Goal: Navigation & Orientation: Find specific page/section

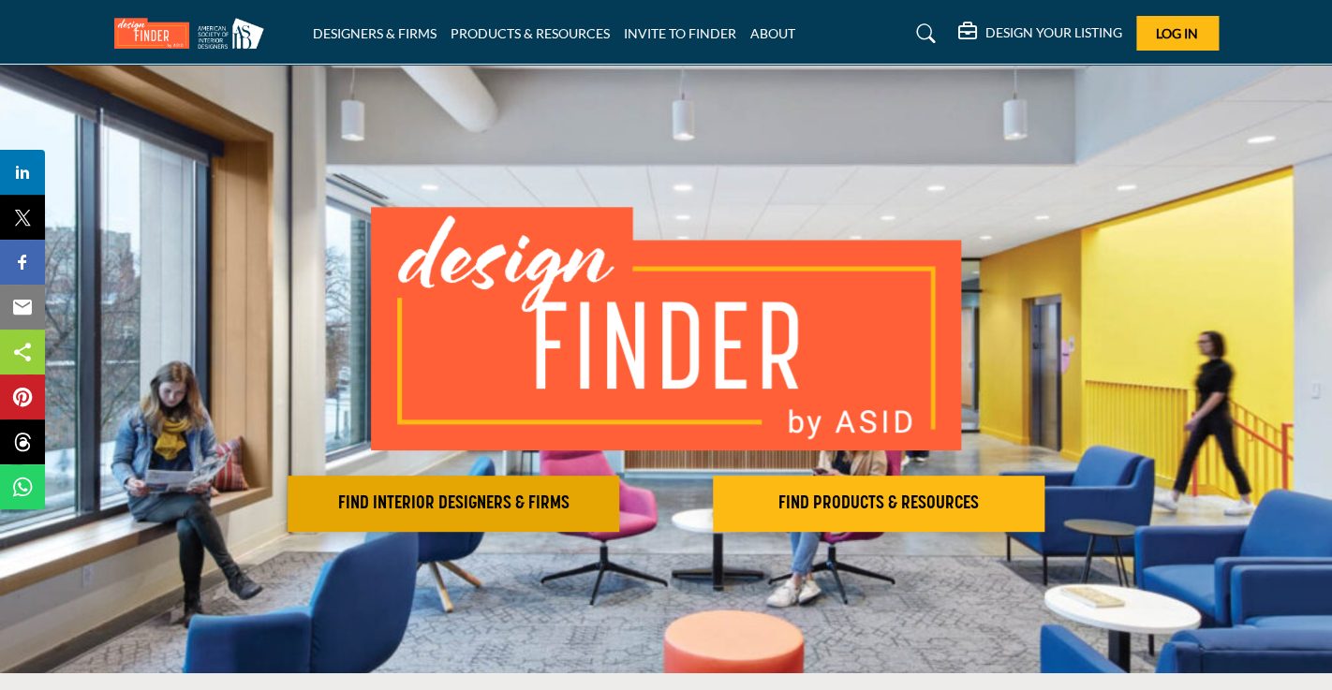
scroll to position [2, 0]
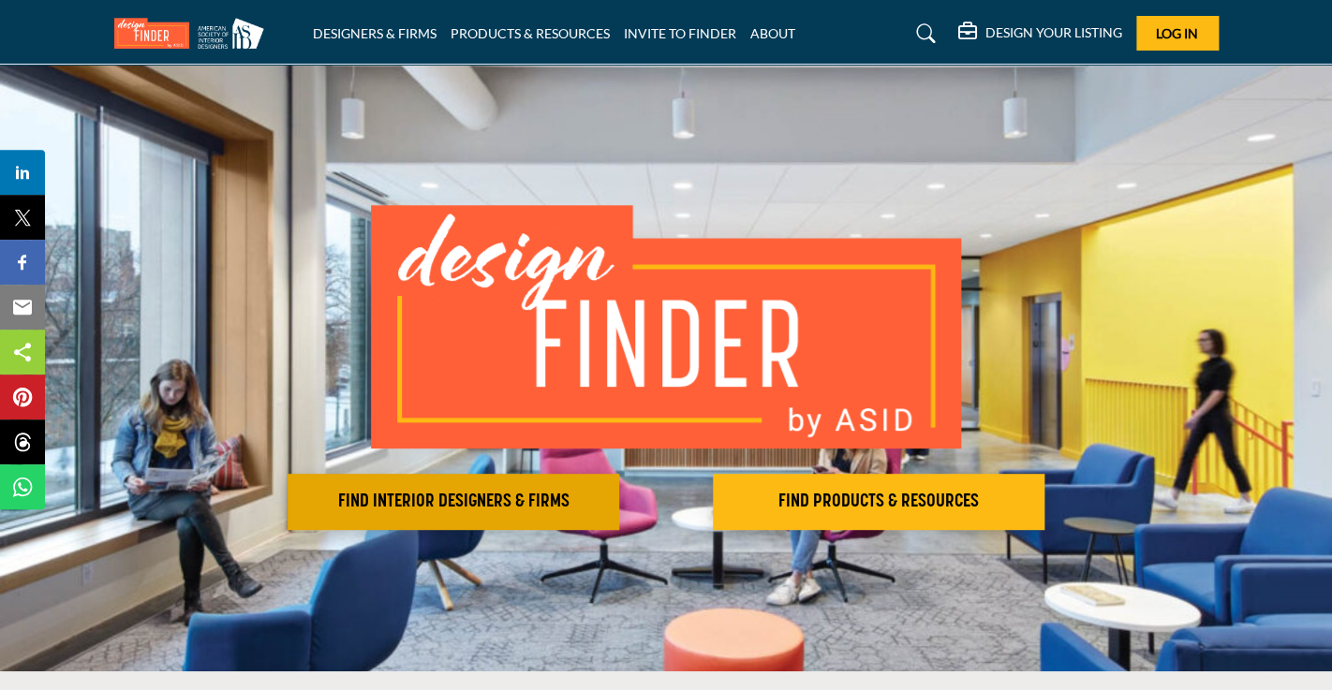
click at [415, 499] on h2 "FIND INTERIOR DESIGNERS & FIRMS" at bounding box center [453, 502] width 320 height 22
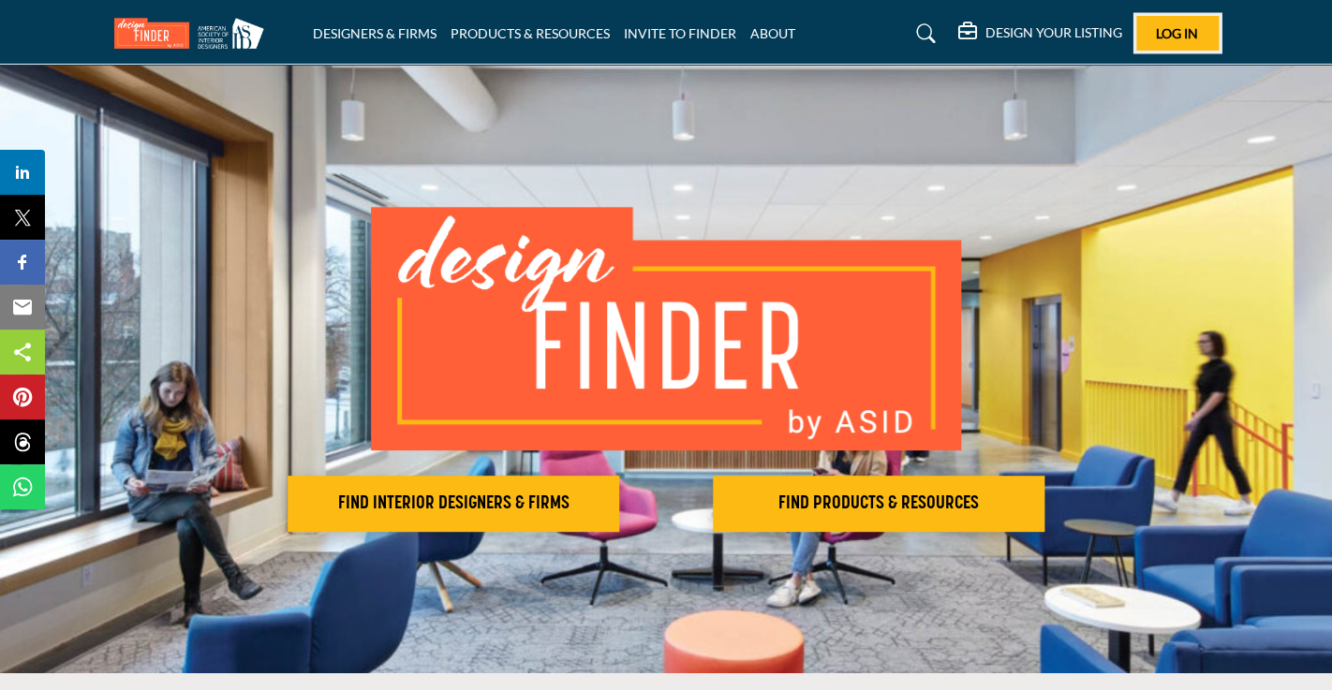
click at [1168, 27] on span "Log In" at bounding box center [1177, 33] width 42 height 16
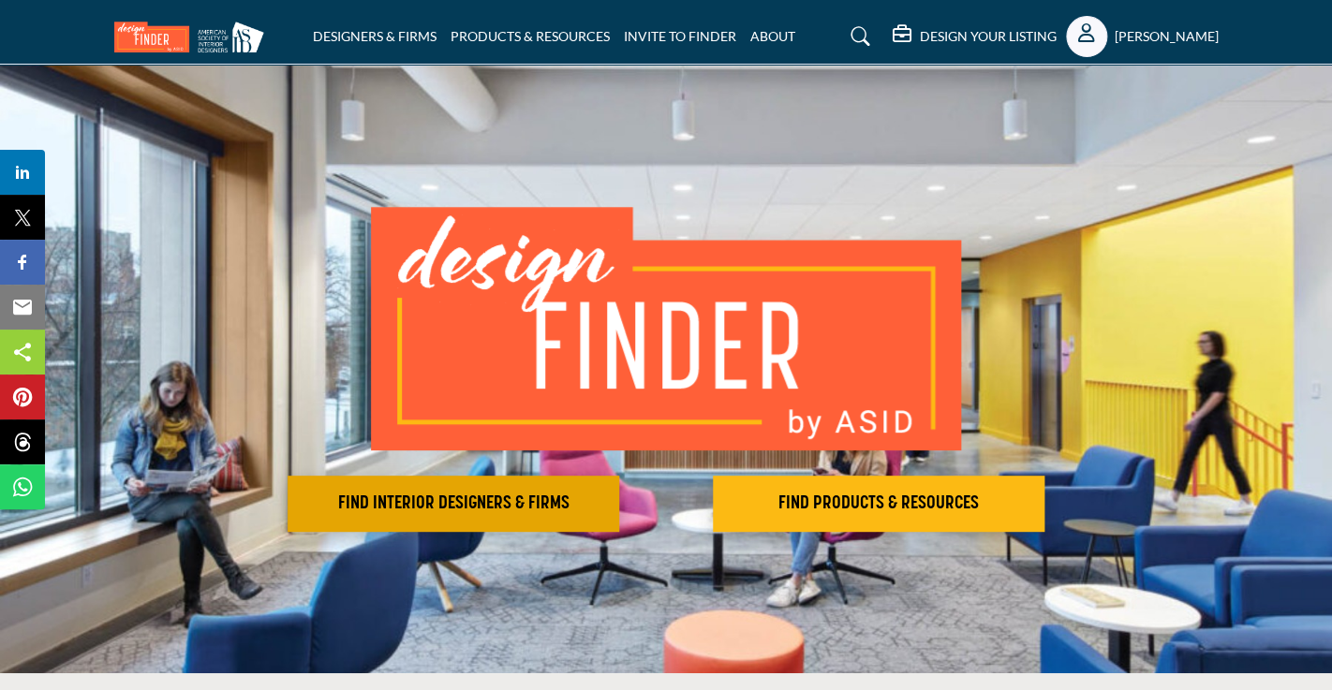
drag, startPoint x: 436, startPoint y: 496, endPoint x: 458, endPoint y: 494, distance: 22.7
click at [436, 496] on h2 "FIND INTERIOR DESIGNERS & FIRMS" at bounding box center [453, 504] width 320 height 22
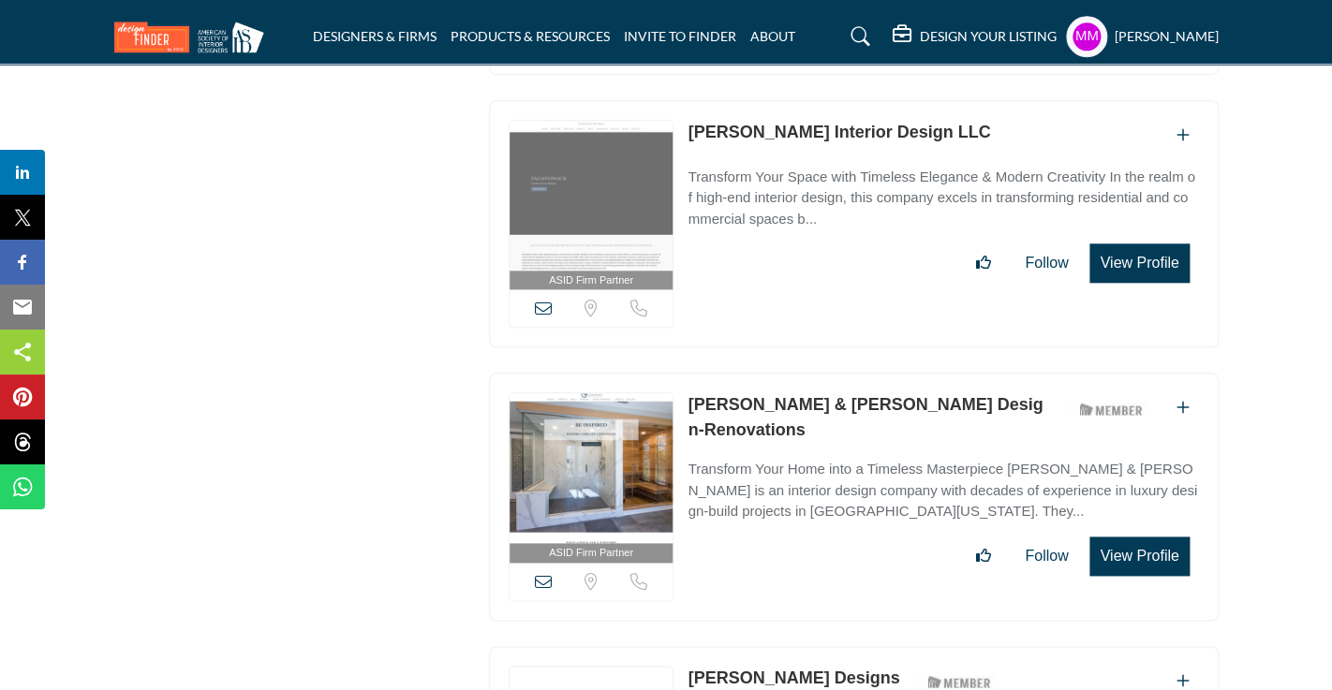
scroll to position [48558, 0]
